Goal: Find specific page/section

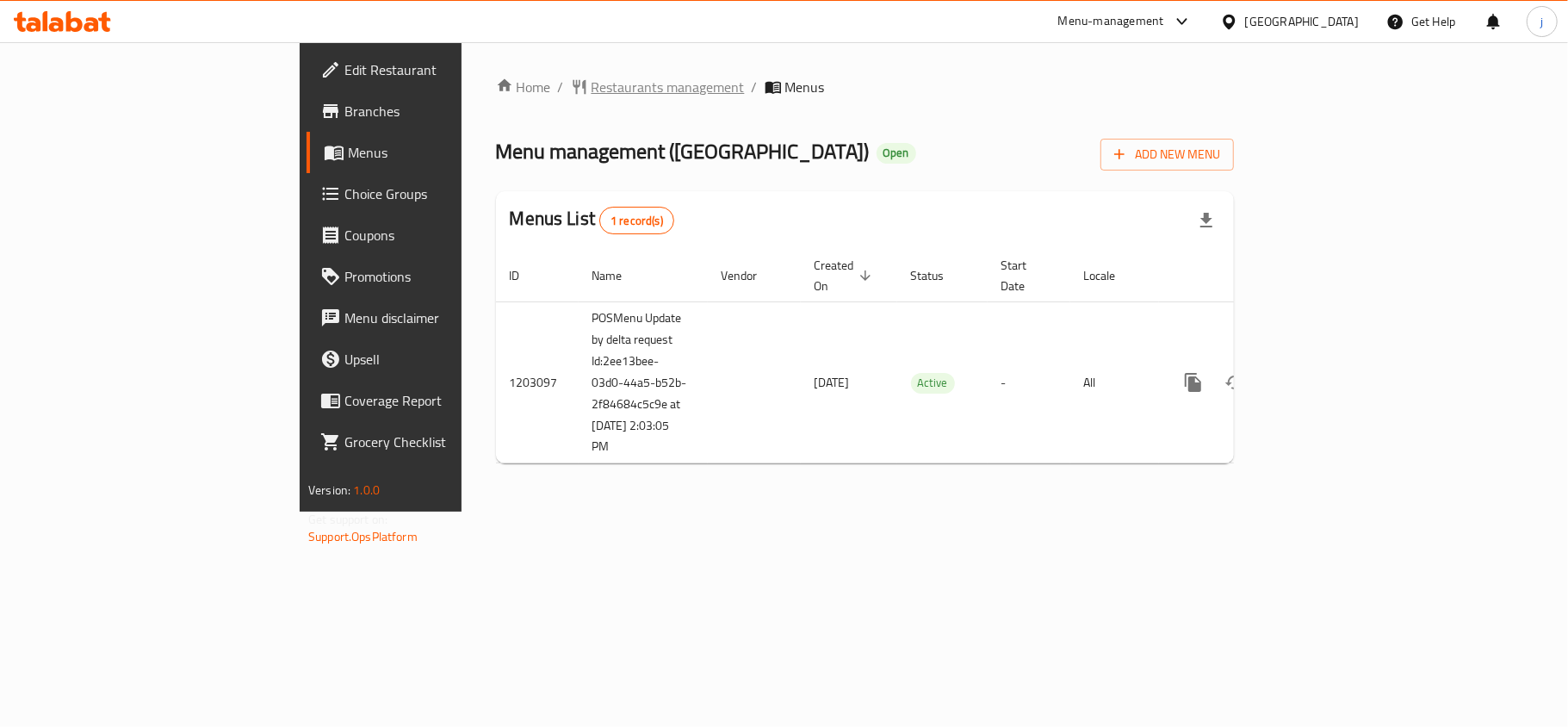
click at [592, 86] on span "Restaurants management" at bounding box center [668, 87] width 154 height 21
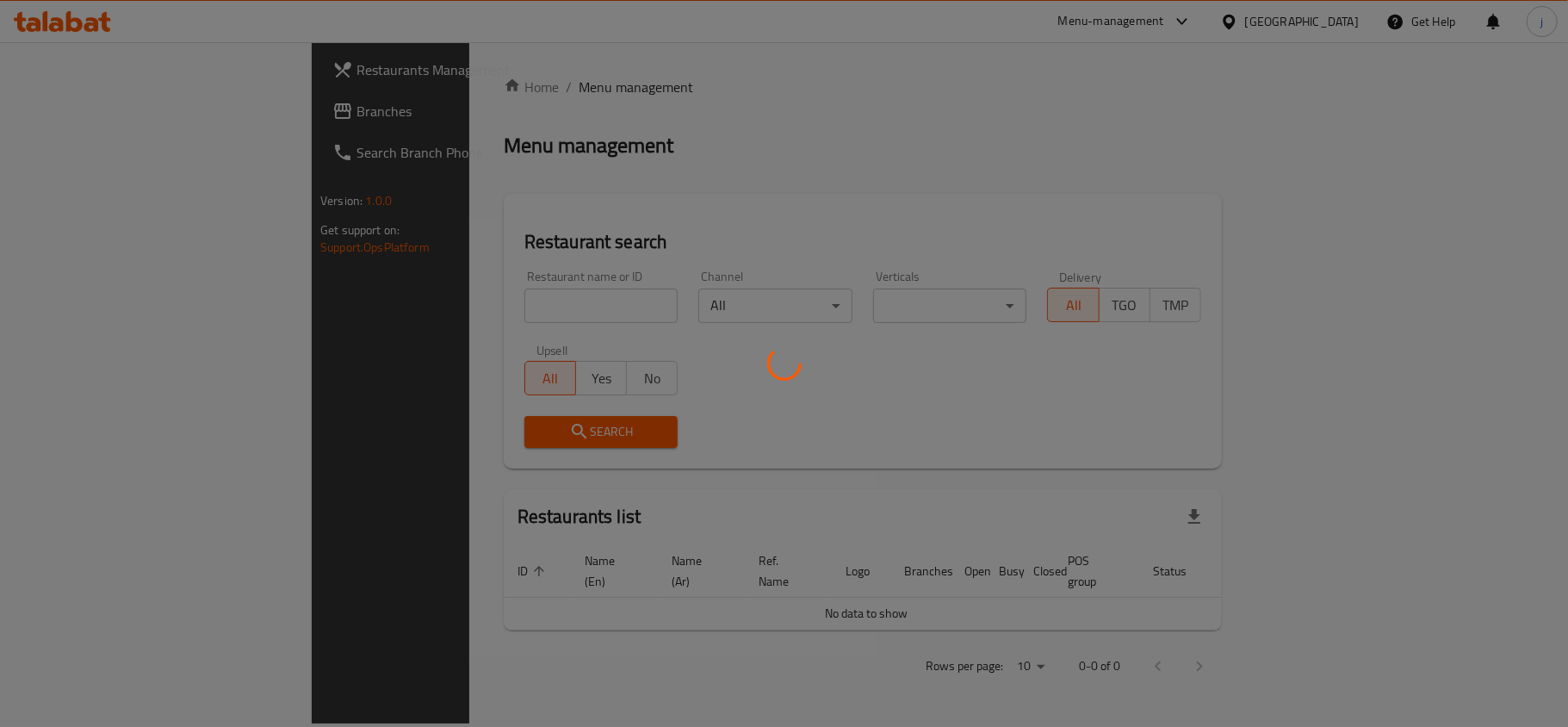
click at [477, 291] on div at bounding box center [784, 363] width 1568 height 727
click at [476, 305] on div at bounding box center [784, 363] width 1568 height 727
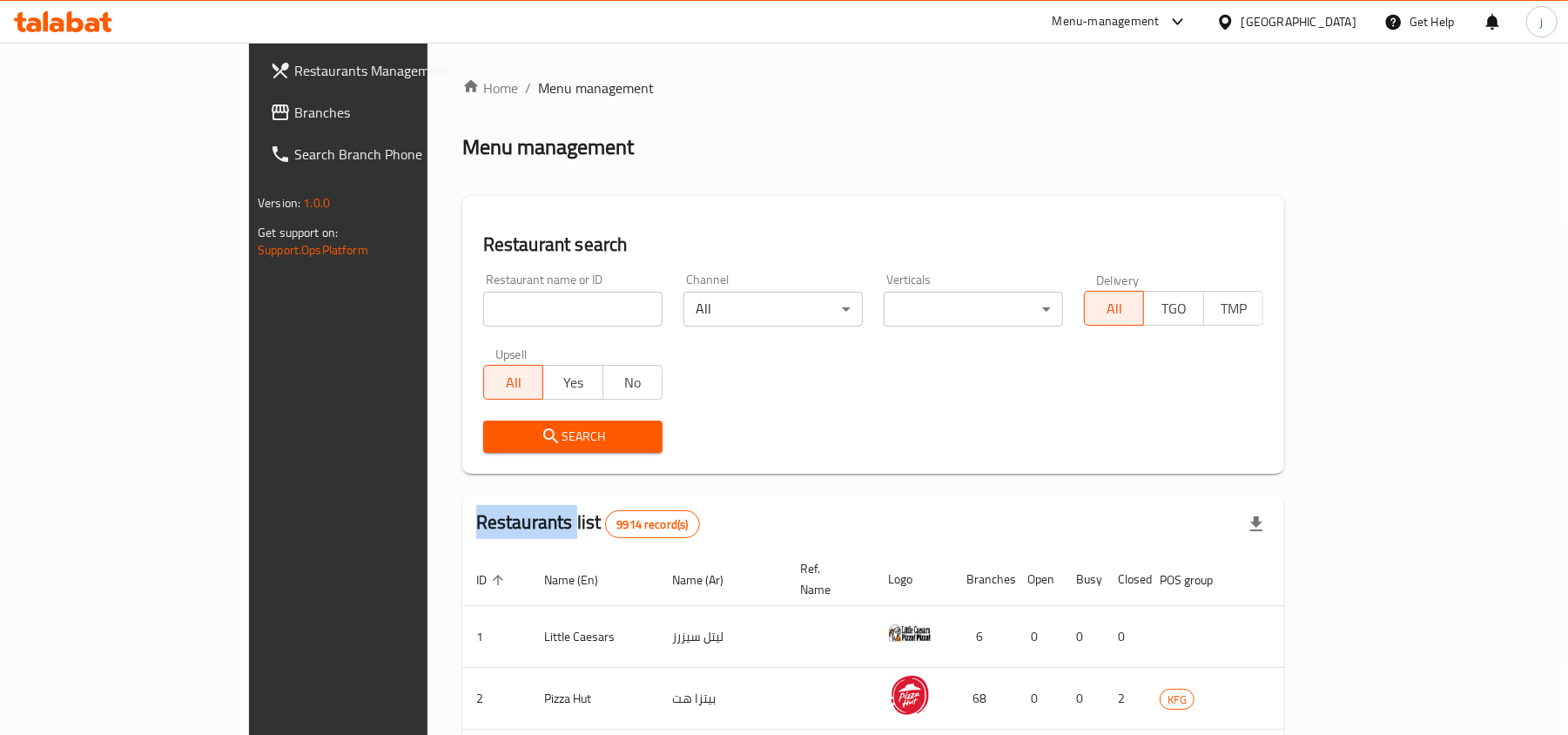
click at [481, 308] on div "Home / Menu management Menu management Restaurant search Restaurant name or ID …" at bounding box center [874, 638] width 822 height 1121
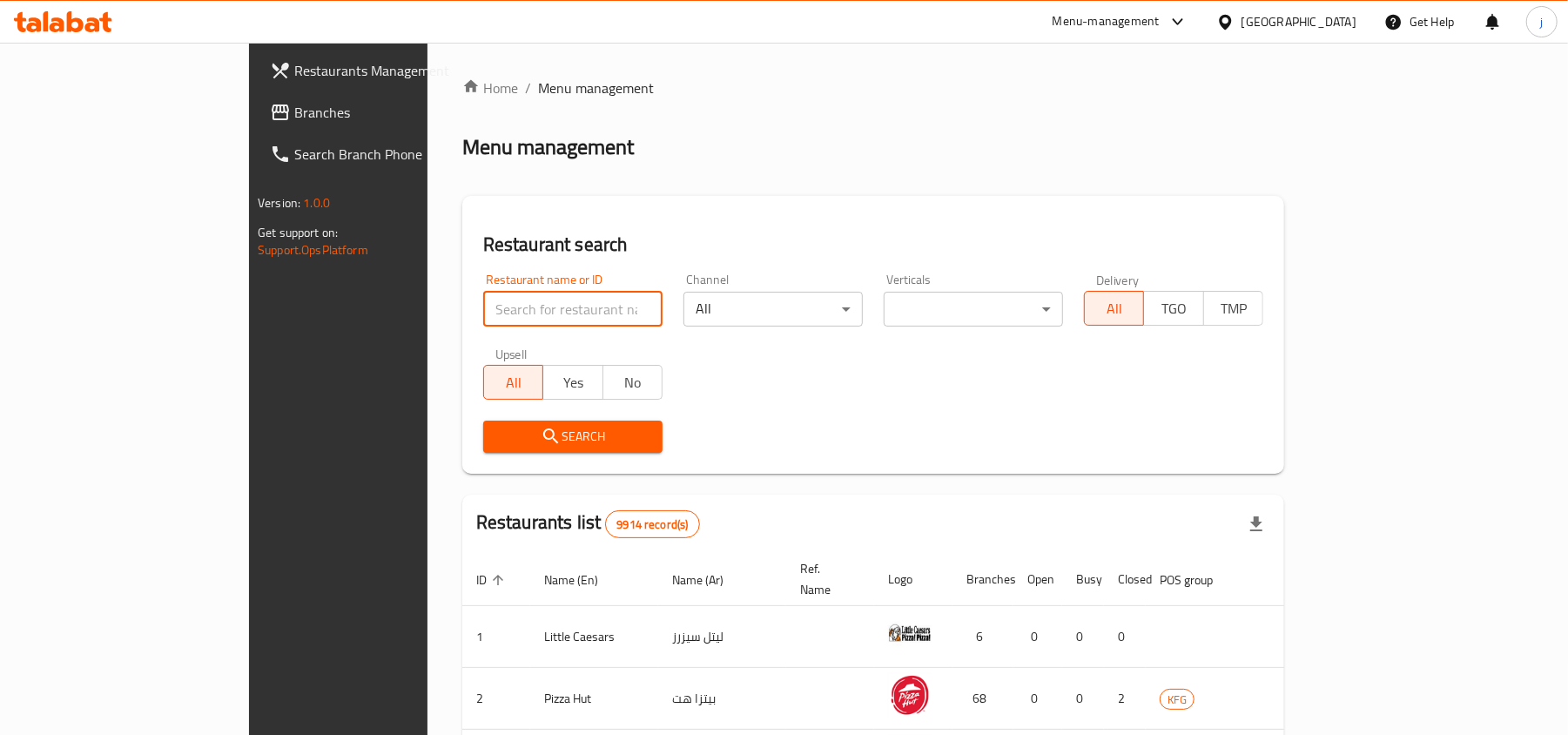
click at [484, 308] on input "search" at bounding box center [573, 309] width 179 height 34
paste input "669488"
type input "669488"
click button "Search" at bounding box center [573, 437] width 179 height 33
